Goal: Find specific page/section: Find specific page/section

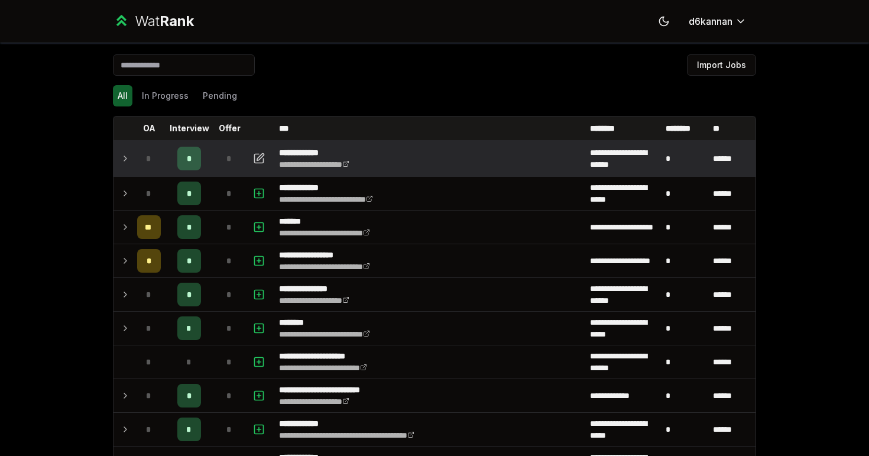
click at [190, 155] on span "*" at bounding box center [189, 158] width 5 height 12
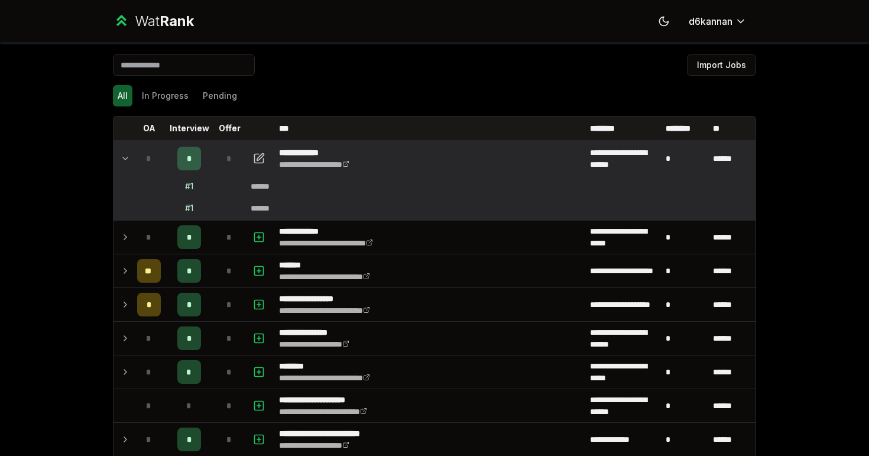
click at [258, 187] on div "******" at bounding box center [265, 186] width 28 height 12
click at [191, 191] on div "# 1" at bounding box center [189, 186] width 8 height 12
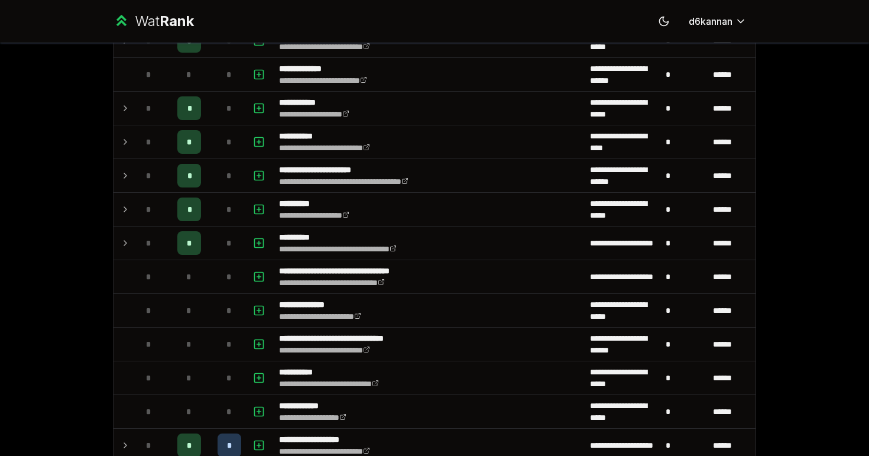
scroll to position [1534, 0]
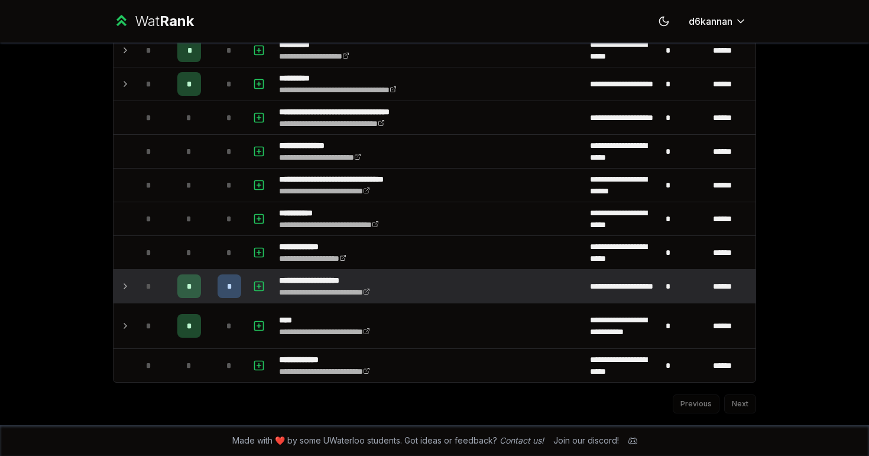
click at [233, 293] on div "*" at bounding box center [229, 286] width 24 height 24
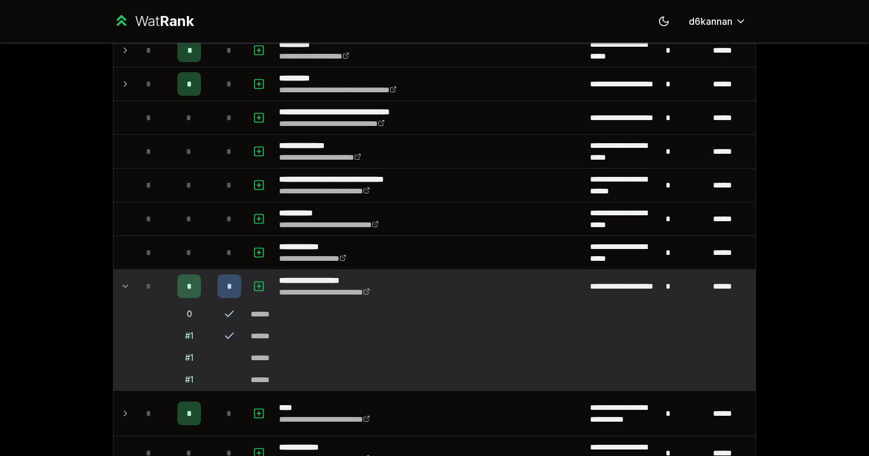
click at [224, 290] on div "*" at bounding box center [229, 286] width 24 height 24
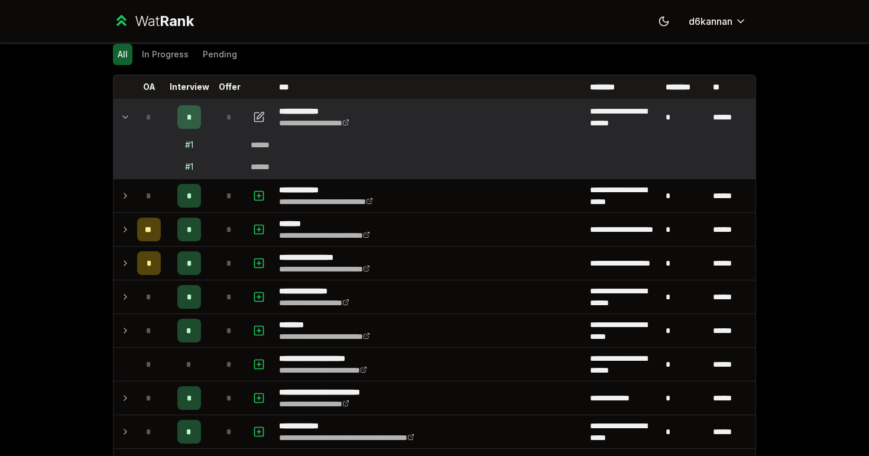
scroll to position [0, 0]
